Goal: Ask a question

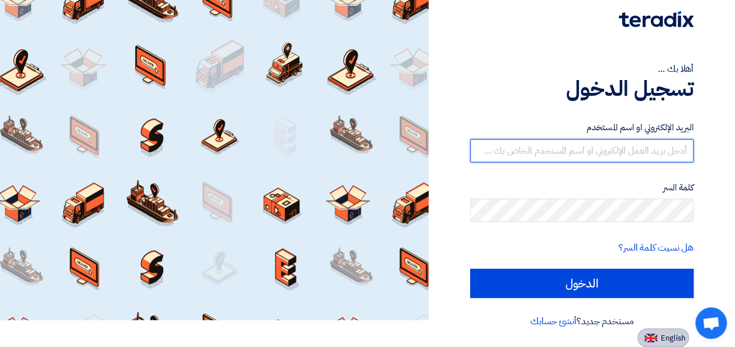
type input "[EMAIL_ADDRESS][DOMAIN_NAME]"
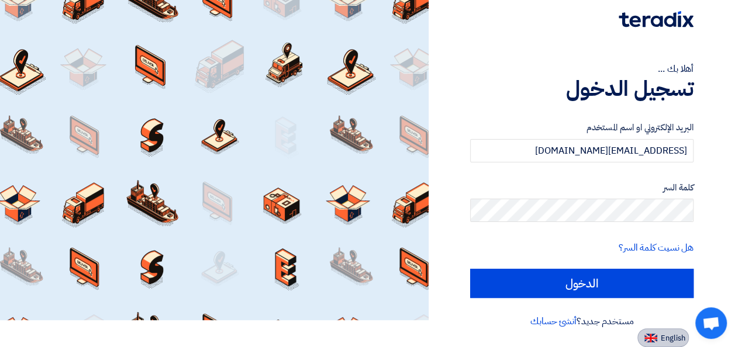
click at [655, 334] on img at bounding box center [650, 338] width 13 height 9
type input "Sign in"
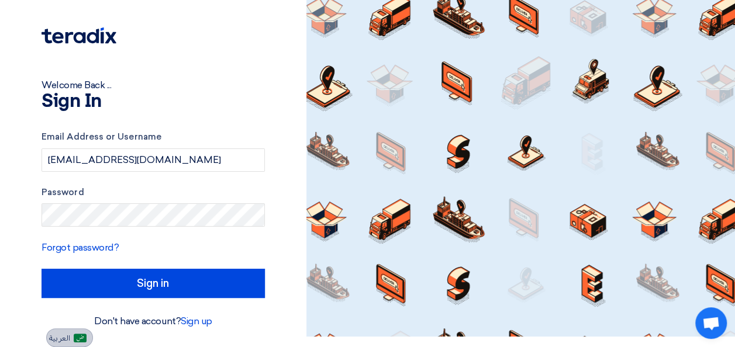
scroll to position [11, 0]
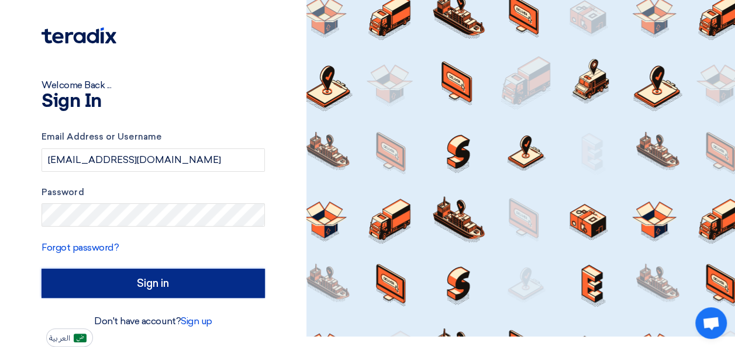
click at [151, 284] on input "Sign in" at bounding box center [153, 283] width 223 height 29
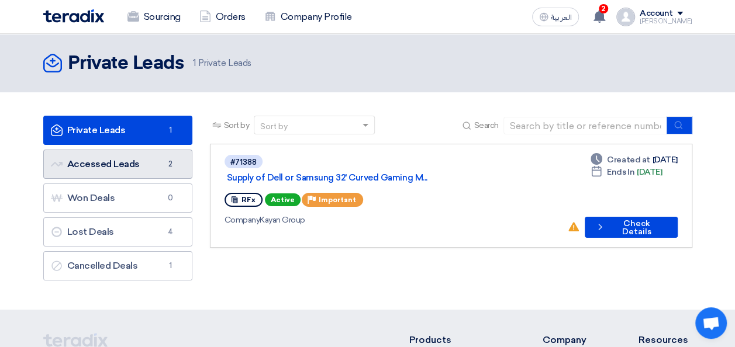
click at [120, 163] on link "Accessed Leads Accessed Leads 2" at bounding box center [117, 164] width 149 height 29
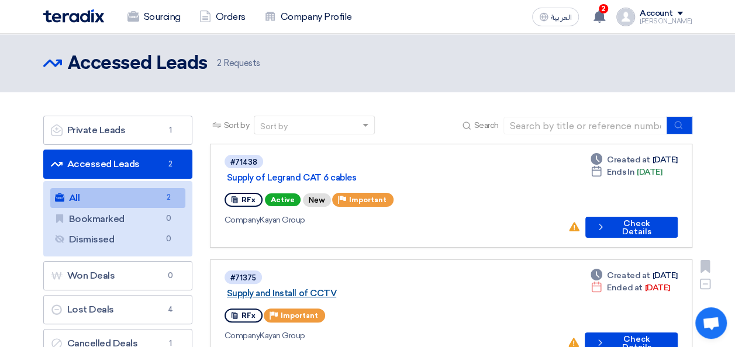
click at [306, 288] on link "Supply and Install of CCTV" at bounding box center [373, 293] width 292 height 11
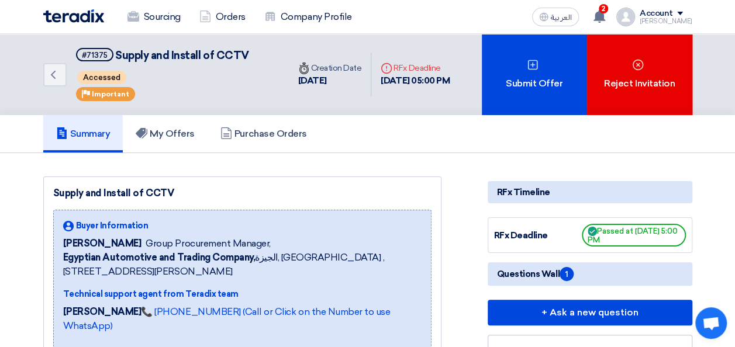
scroll to position [303, 0]
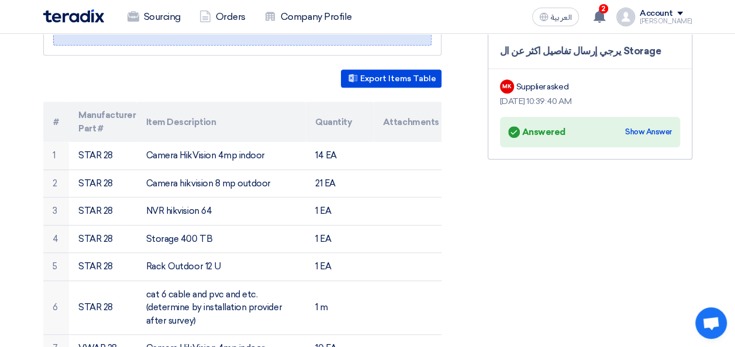
click at [550, 92] on div "MK Supplier asked" at bounding box center [590, 86] width 180 height 17
click at [637, 127] on div "Show Answer" at bounding box center [648, 132] width 47 height 12
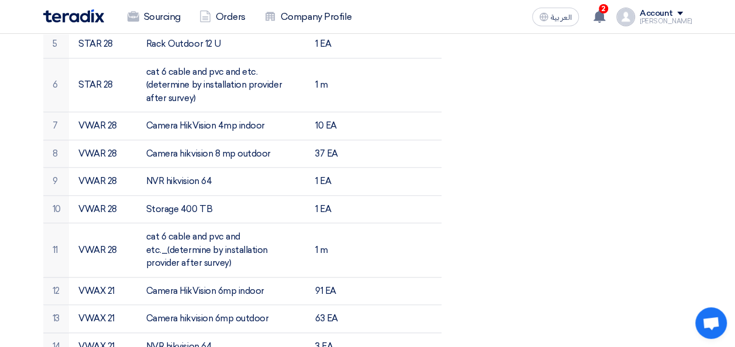
scroll to position [0, 0]
